Goal: Navigation & Orientation: Find specific page/section

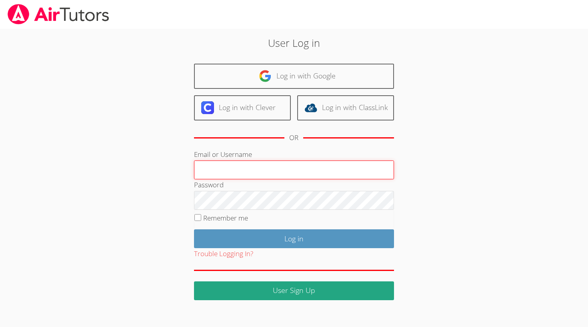
type input "ereidabenitez@airtutors.org"
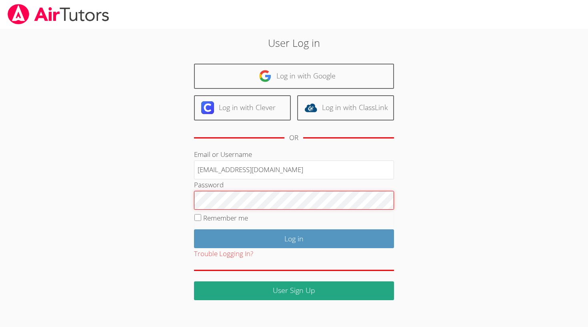
click at [294, 237] on input "Log in" at bounding box center [294, 238] width 200 height 19
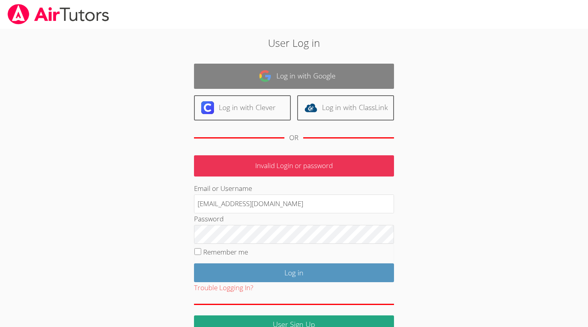
click at [241, 85] on link "Log in with Google" at bounding box center [294, 76] width 200 height 25
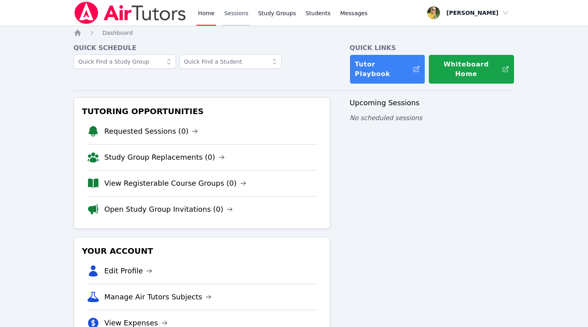
click at [240, 10] on link "Sessions" at bounding box center [236, 13] width 28 height 26
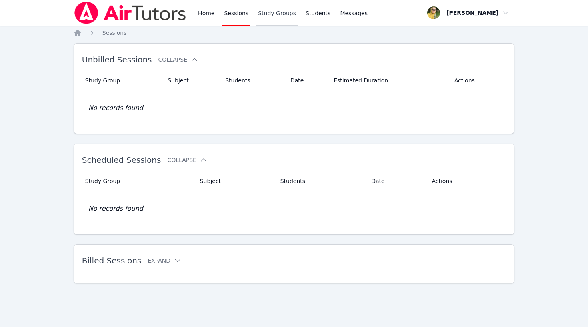
click at [275, 14] on link "Study Groups" at bounding box center [276, 13] width 41 height 26
